Goal: Find specific page/section: Find specific page/section

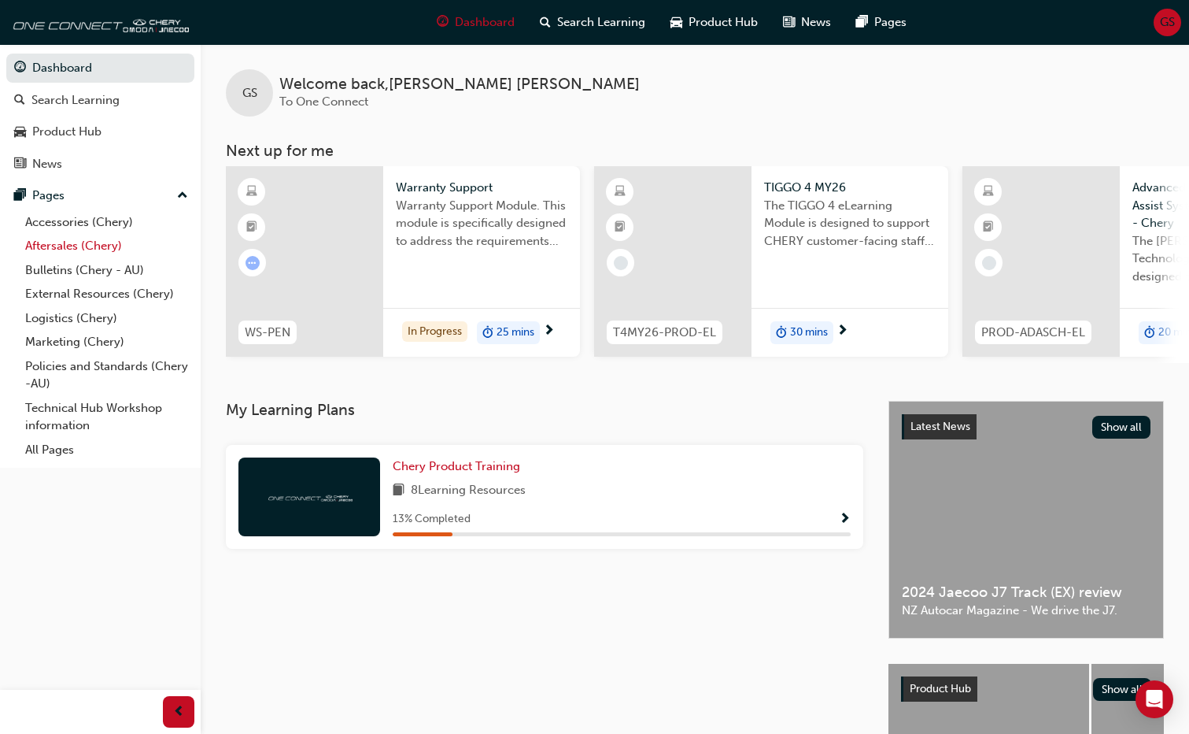
click at [57, 246] on link "Aftersales (Chery)" at bounding box center [107, 246] width 176 height 24
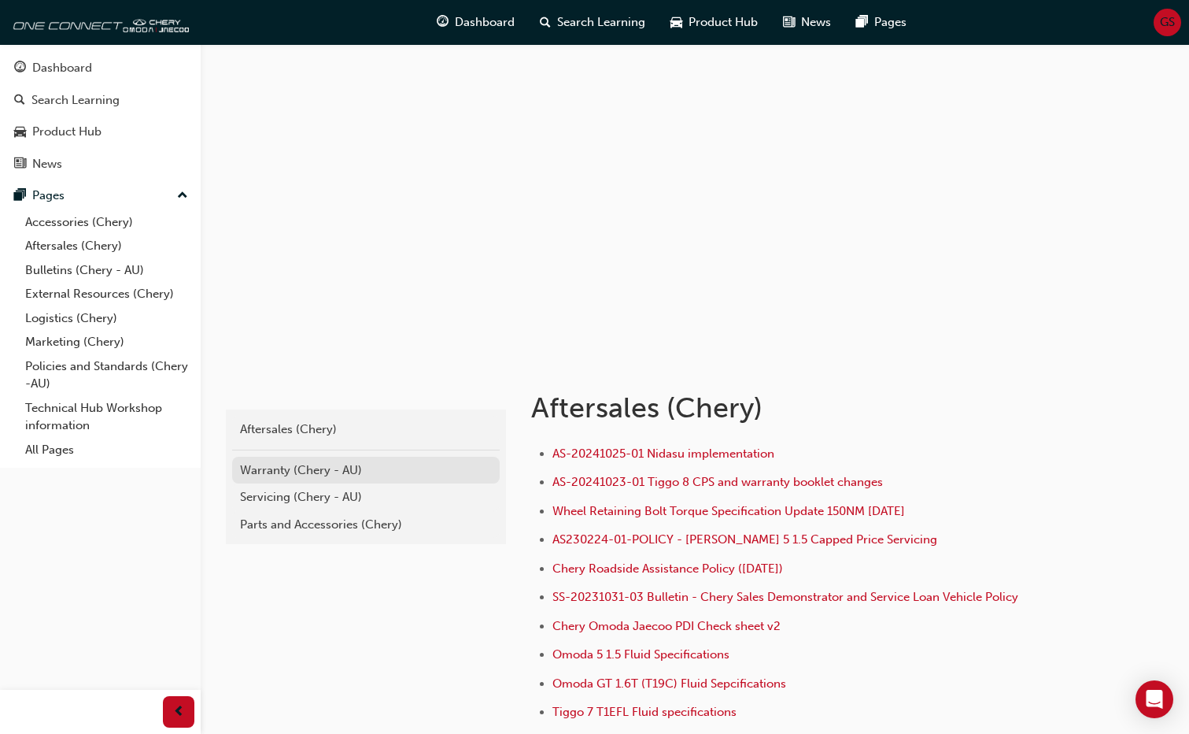
click at [287, 470] on div "Warranty (Chery - AU)" at bounding box center [366, 470] width 252 height 18
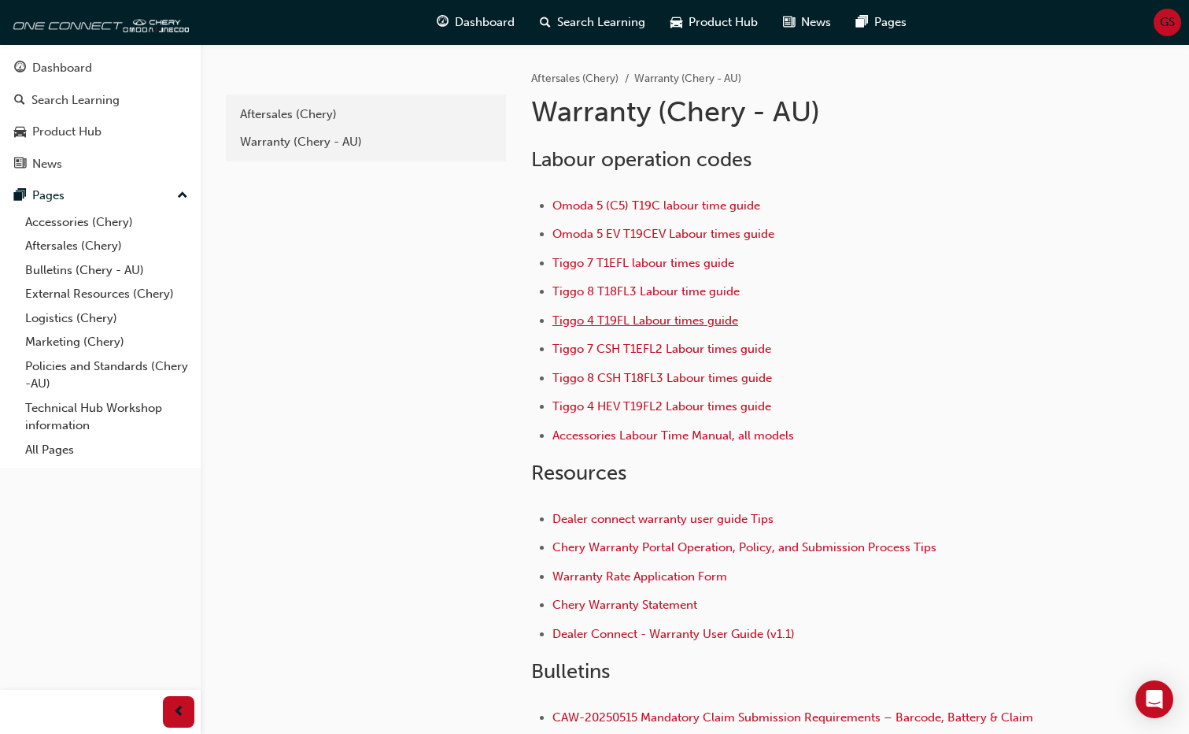
click at [649, 324] on span "Tiggo 4 T19FL Labour times guide" at bounding box center [646, 320] width 186 height 14
